Goal: Task Accomplishment & Management: Manage account settings

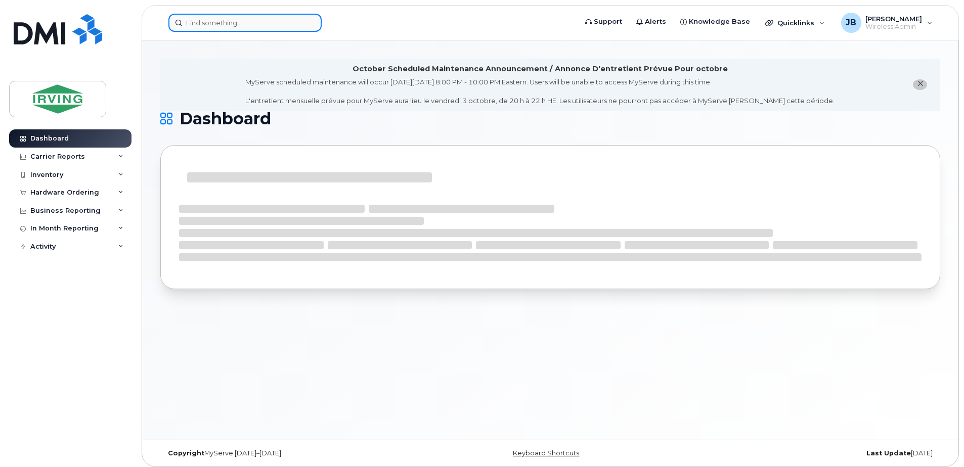
click at [222, 22] on input at bounding box center [244, 23] width 153 height 18
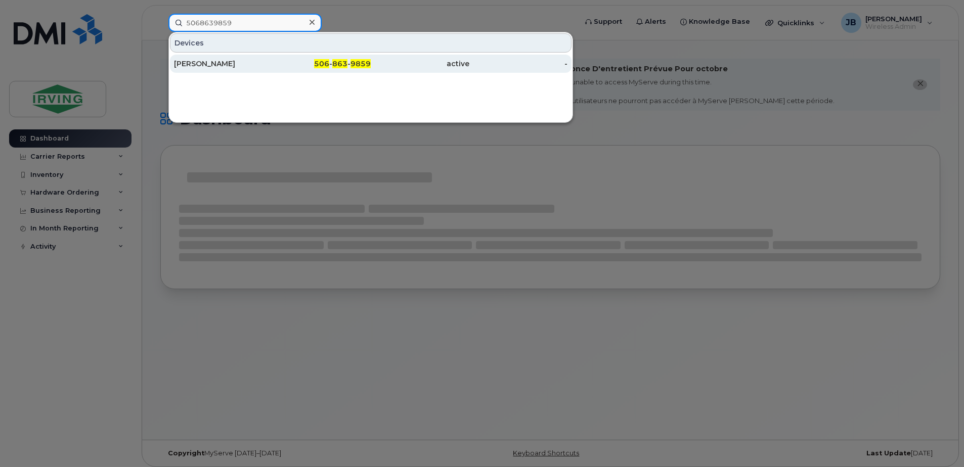
type input "5068639859"
click at [200, 64] on div "[PERSON_NAME]" at bounding box center [223, 64] width 99 height 10
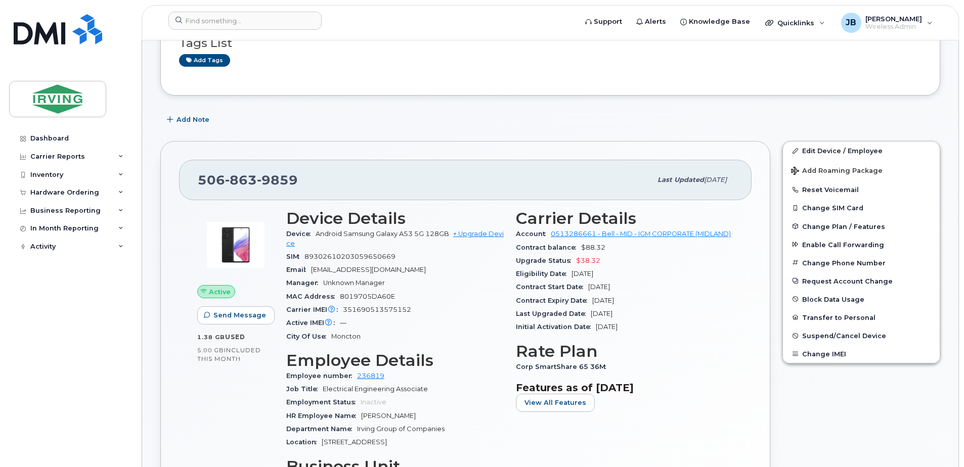
scroll to position [152, 0]
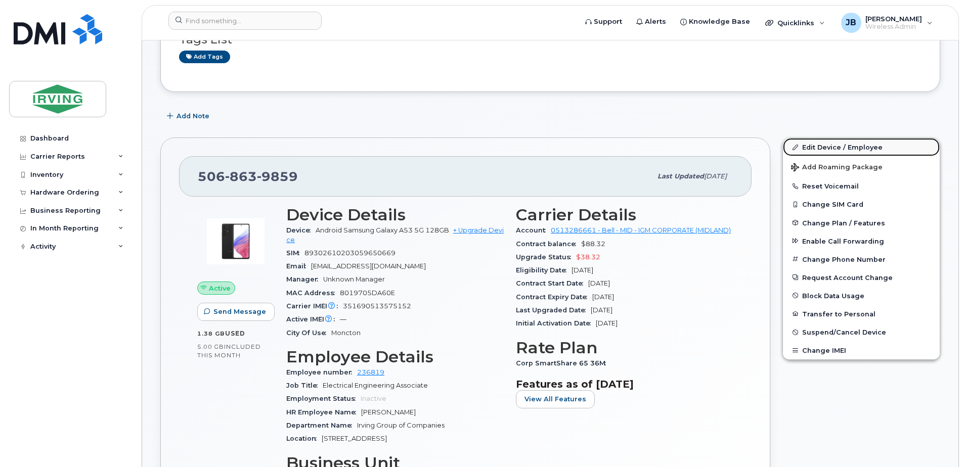
click at [816, 147] on link "Edit Device / Employee" at bounding box center [861, 147] width 157 height 18
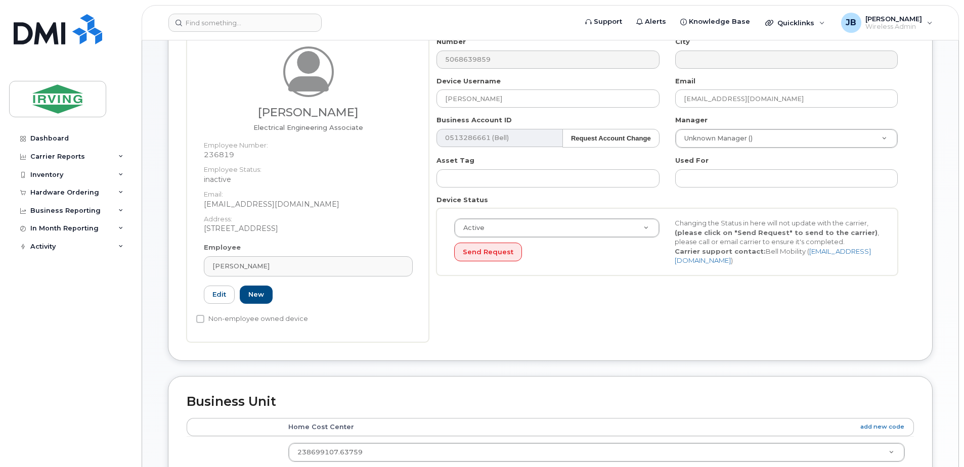
scroll to position [152, 0]
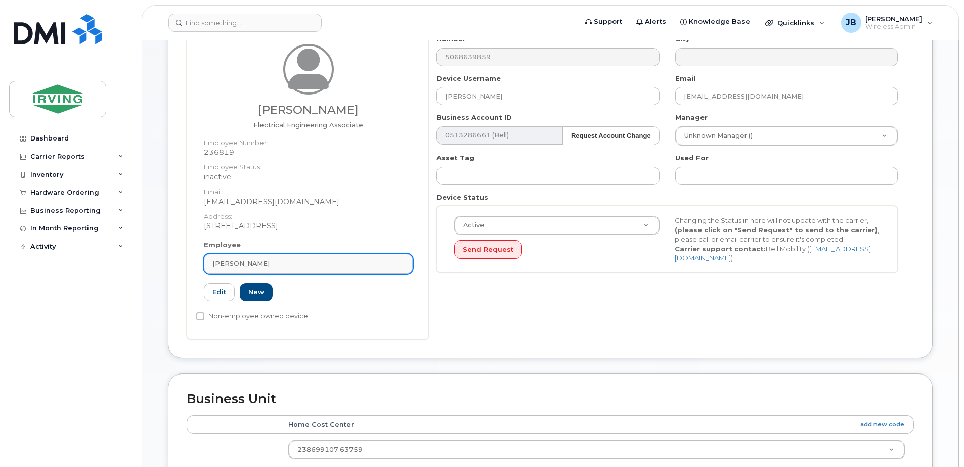
click at [254, 265] on div "[PERSON_NAME]" at bounding box center [308, 264] width 192 height 10
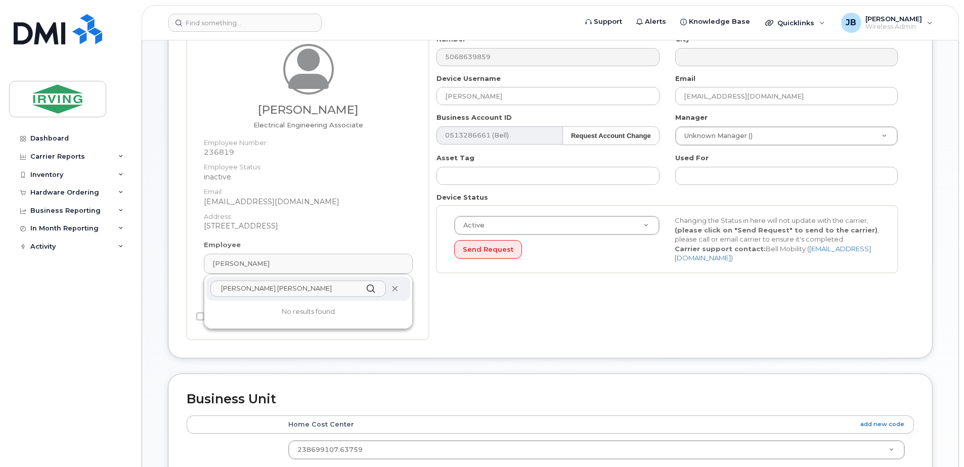
type input "[PERSON_NAME] [PERSON_NAME]"
click at [395, 291] on icon at bounding box center [394, 289] width 7 height 7
